Goal: Find specific page/section: Find specific page/section

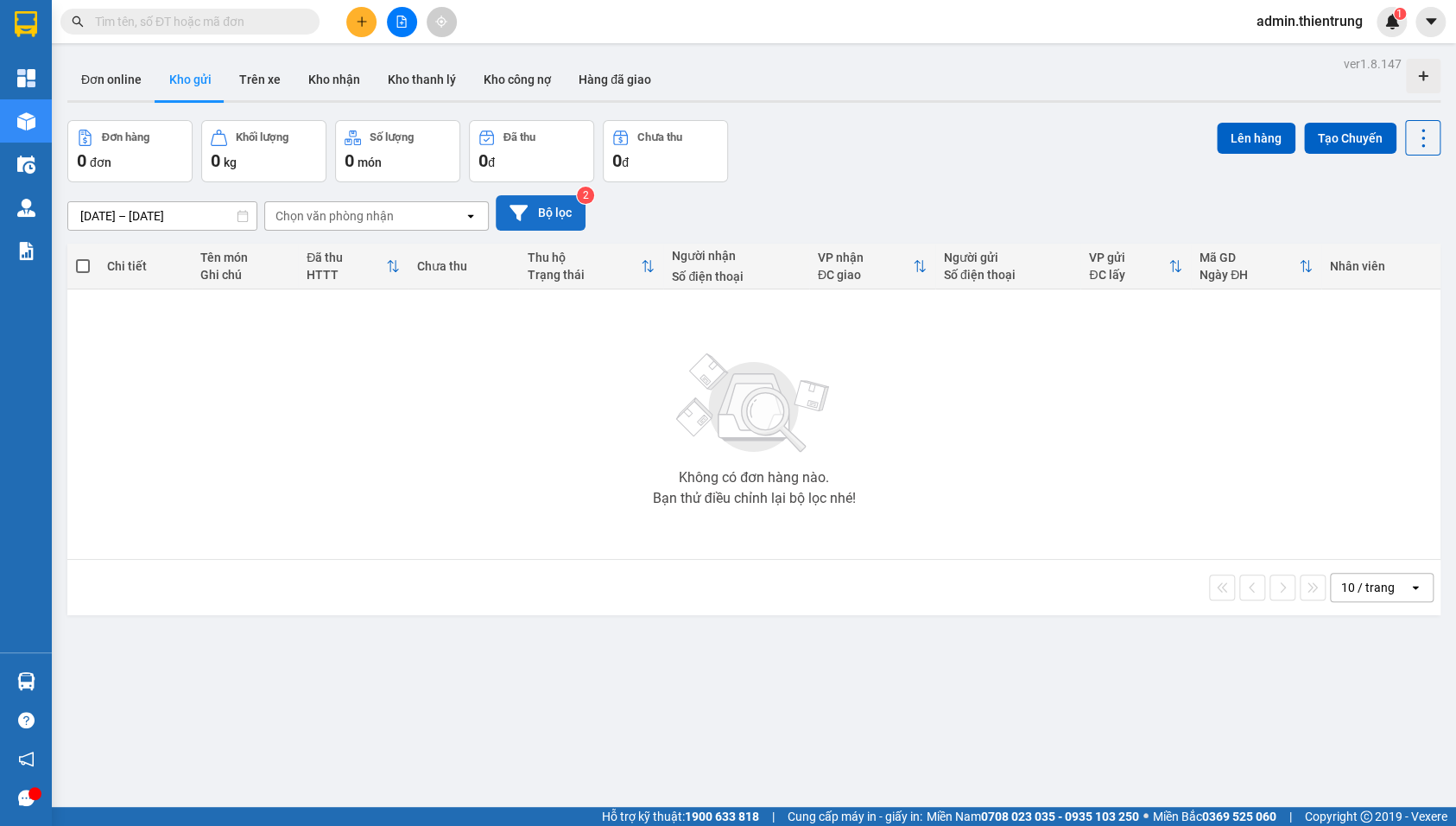
click at [539, 216] on button "Bộ lọc" at bounding box center [541, 213] width 89 height 35
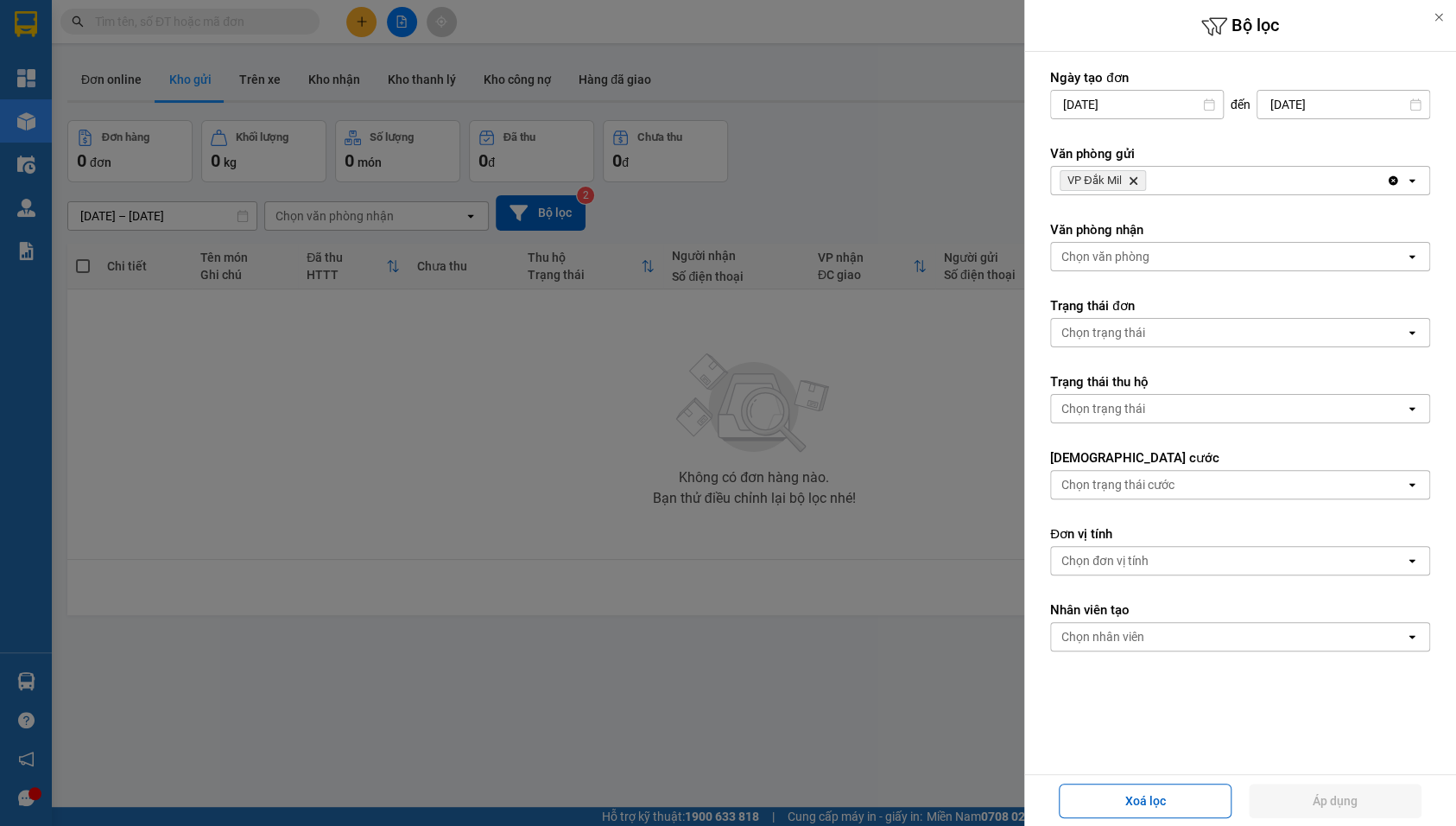
click at [1139, 182] on span "VP Đắk Mil Delete" at bounding box center [1102, 181] width 87 height 20
click at [1133, 177] on icon "Delete" at bounding box center [1133, 180] width 10 height 10
click at [1133, 177] on div "Chọn văn phòng" at bounding box center [1105, 181] width 88 height 18
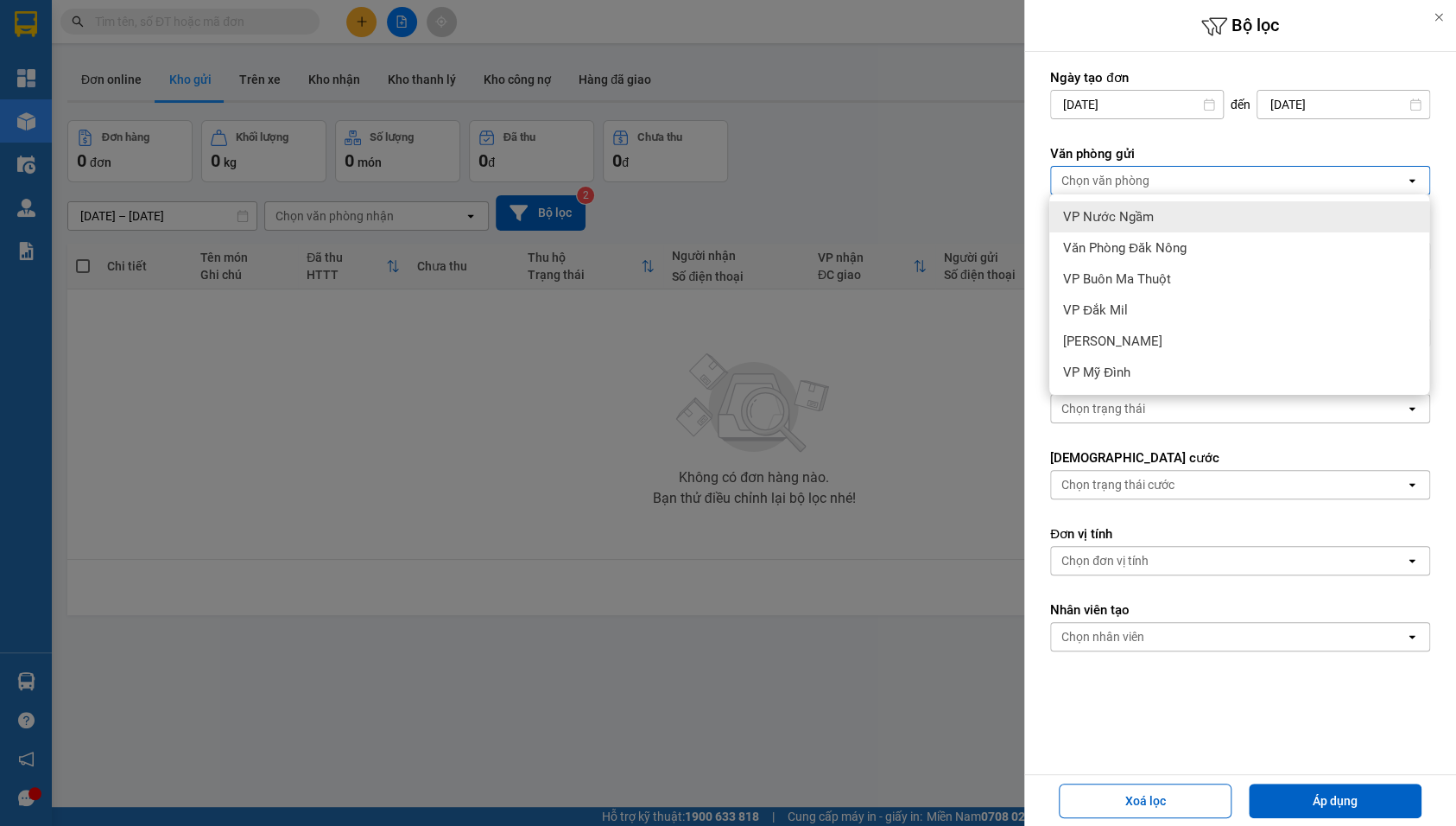
click at [1143, 210] on span "VP Nước Ngầm" at bounding box center [1108, 217] width 90 height 18
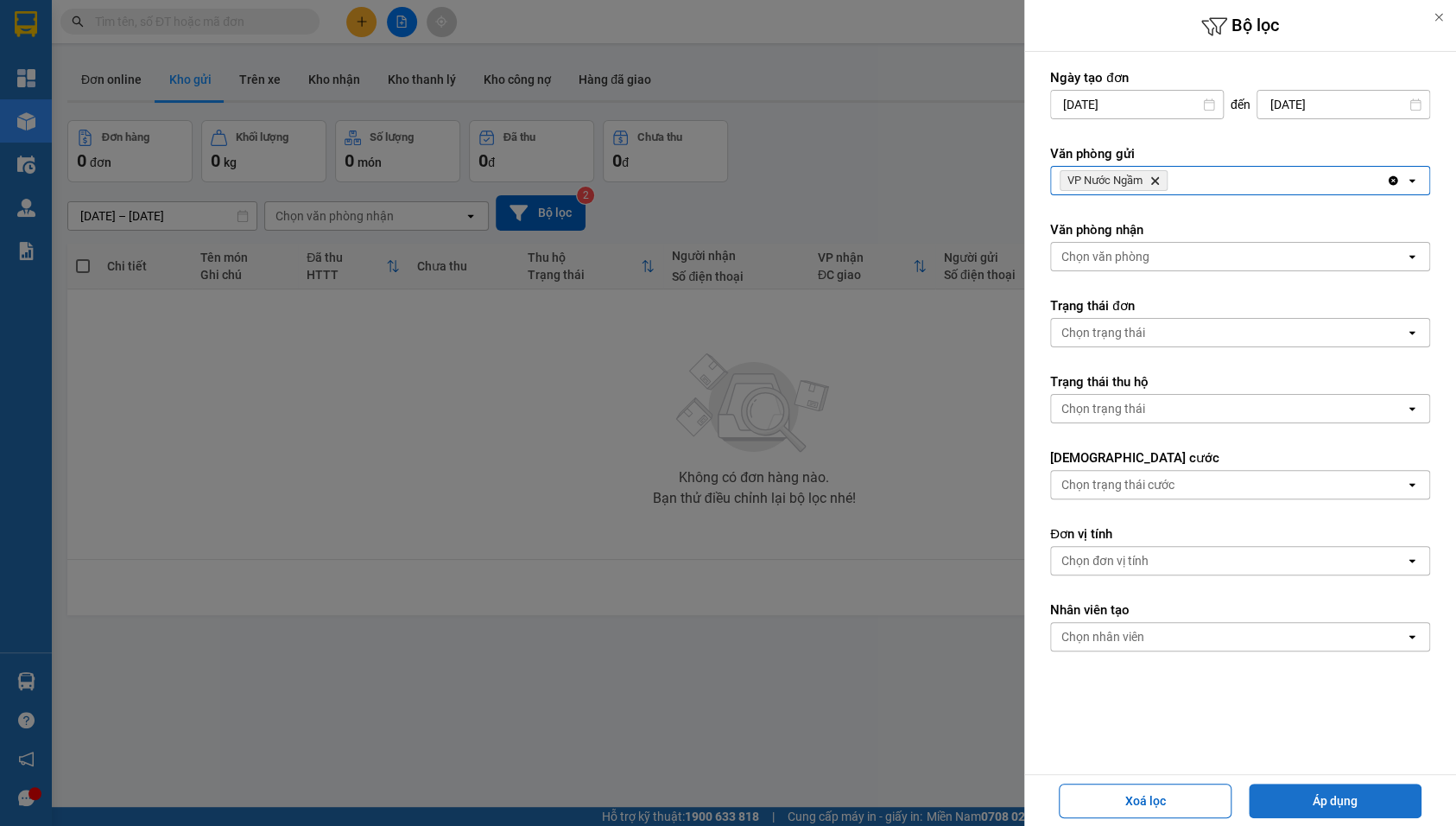
click at [1340, 787] on button "Áp dụng" at bounding box center [1336, 801] width 173 height 34
